Goal: Task Accomplishment & Management: Manage account settings

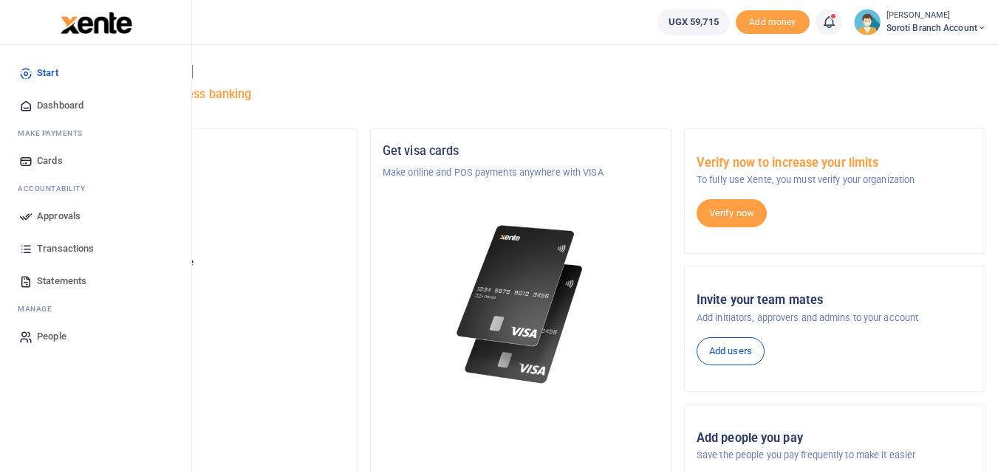
click at [51, 106] on span "Dashboard" at bounding box center [60, 105] width 47 height 15
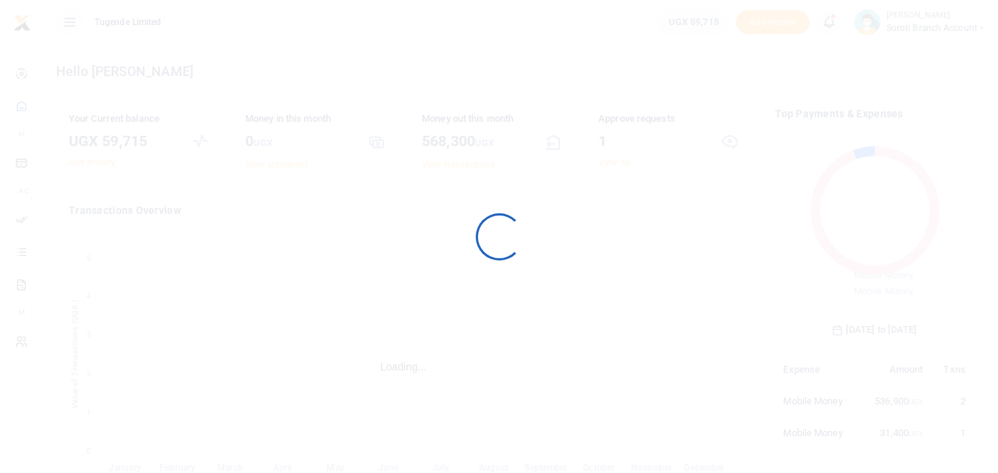
scroll to position [12, 12]
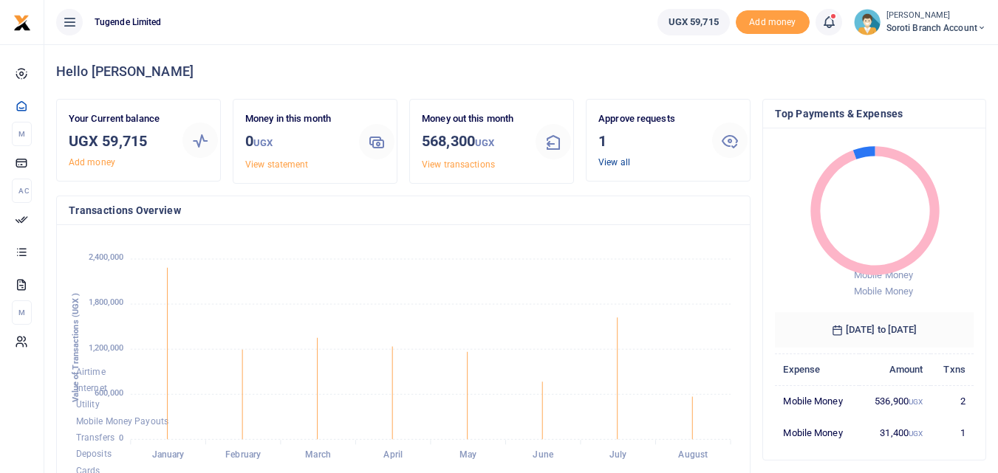
click at [620, 167] on link "View all" at bounding box center [614, 162] width 32 height 10
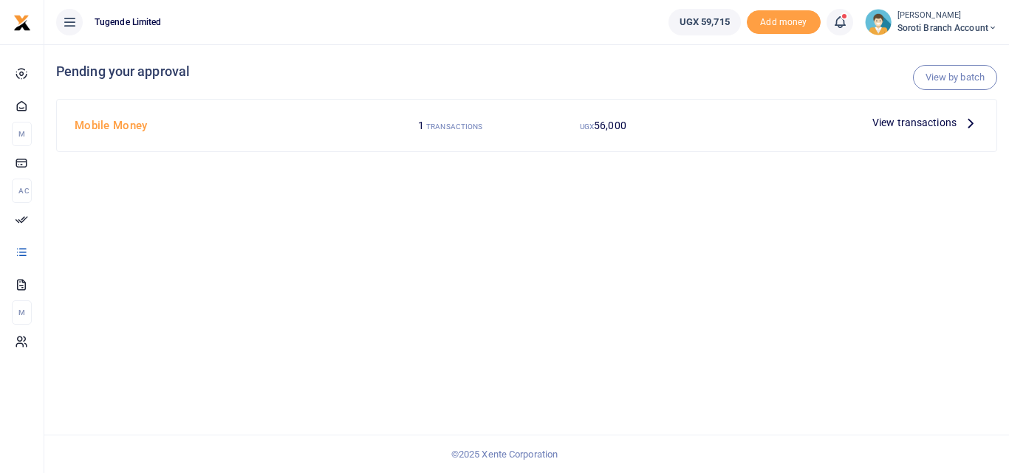
click at [886, 124] on span "View transactions" at bounding box center [914, 122] width 84 height 16
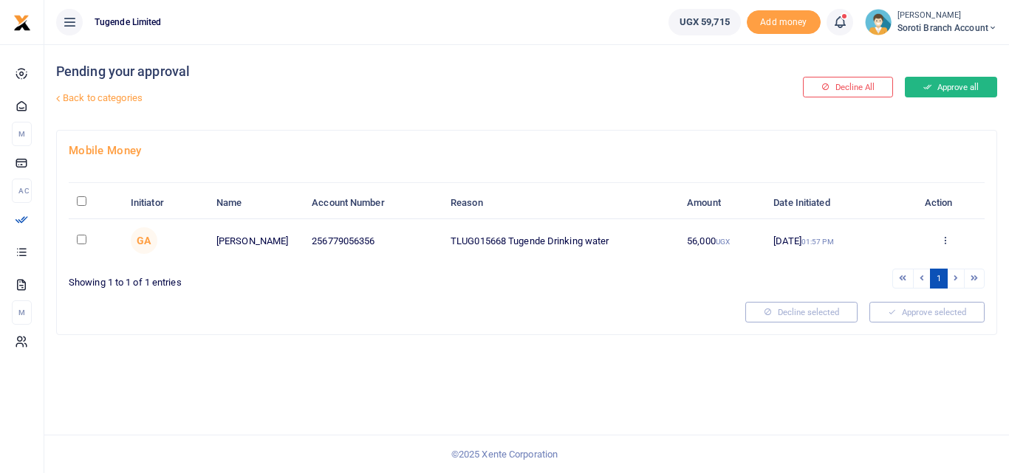
click at [949, 87] on button "Approve all" at bounding box center [951, 87] width 92 height 21
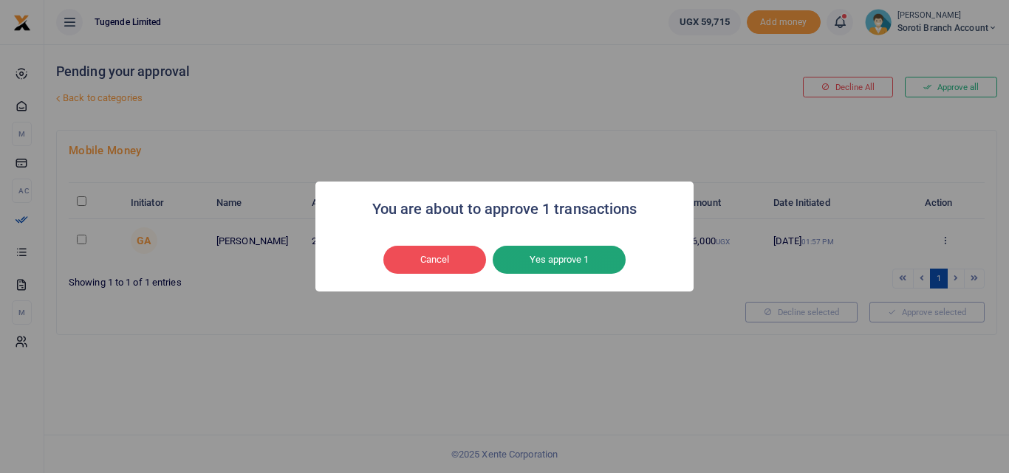
click at [588, 259] on button "Yes approve 1" at bounding box center [559, 260] width 133 height 28
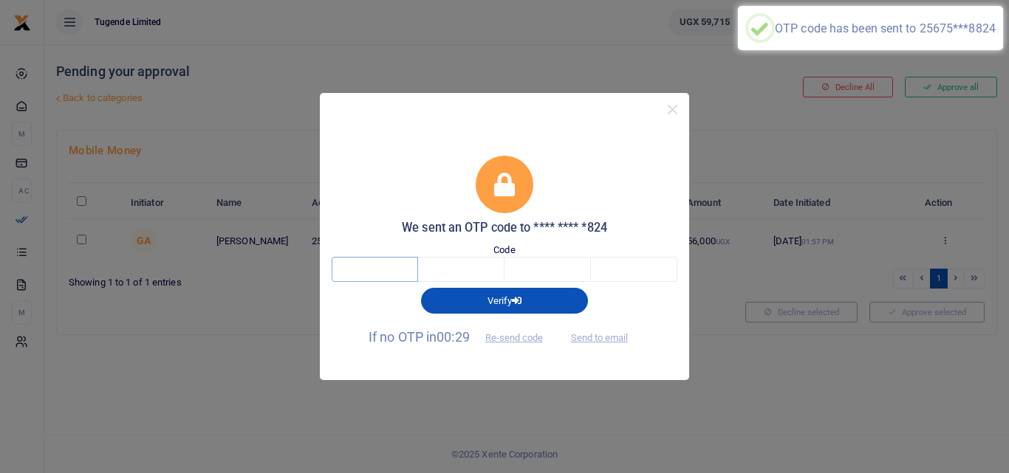
click at [370, 267] on input "text" at bounding box center [375, 269] width 86 height 25
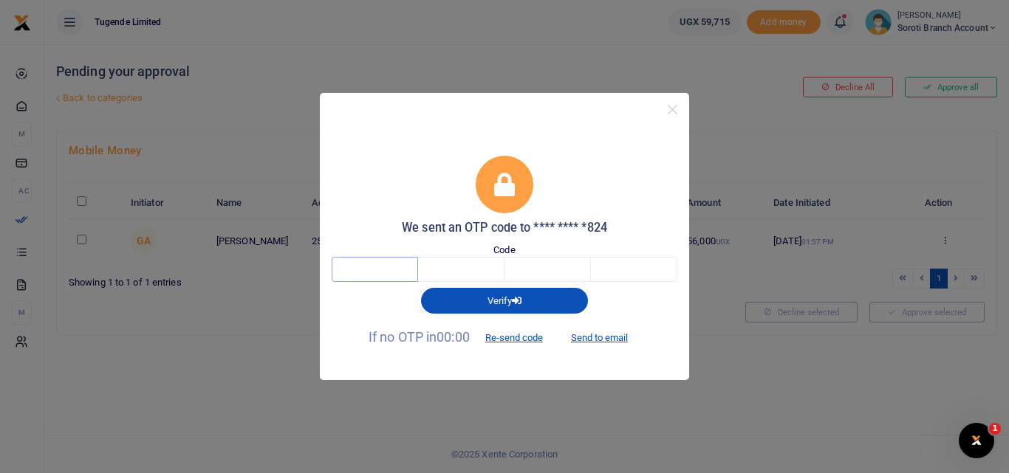
click at [378, 263] on input "text" at bounding box center [375, 269] width 86 height 25
click at [592, 337] on button "Send to email" at bounding box center [599, 338] width 82 height 25
click at [396, 277] on input "text" at bounding box center [375, 269] width 86 height 25
type input "7"
type input "6"
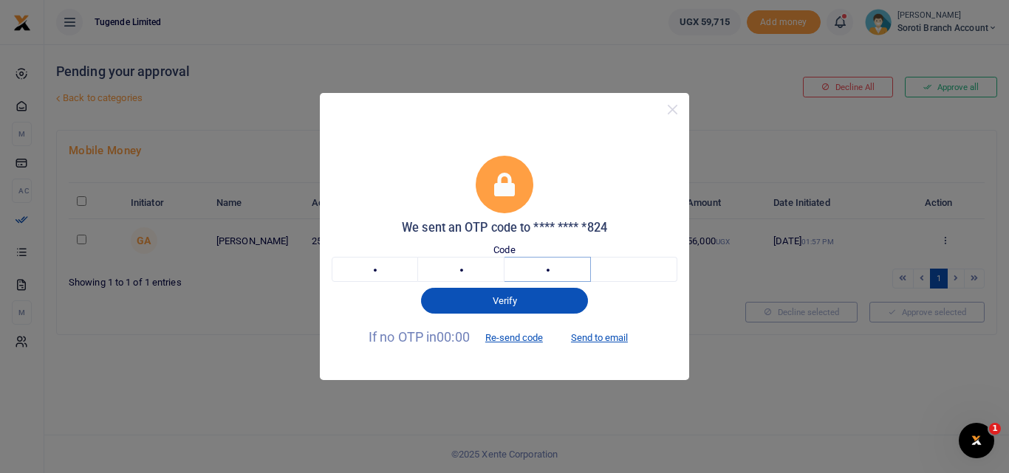
type input "2"
type input "1"
